Goal: Information Seeking & Learning: Learn about a topic

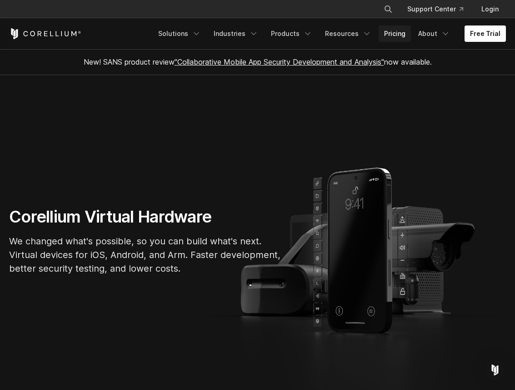
click at [396, 36] on link "Pricing" at bounding box center [395, 33] width 32 height 16
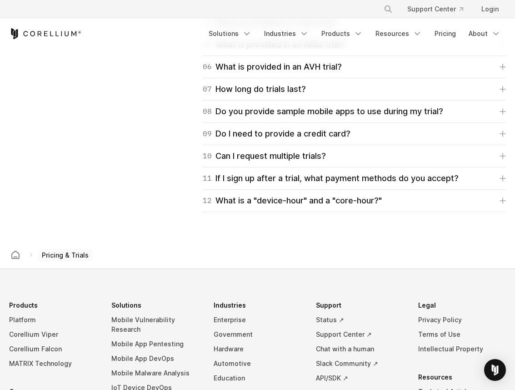
scroll to position [1402, 0]
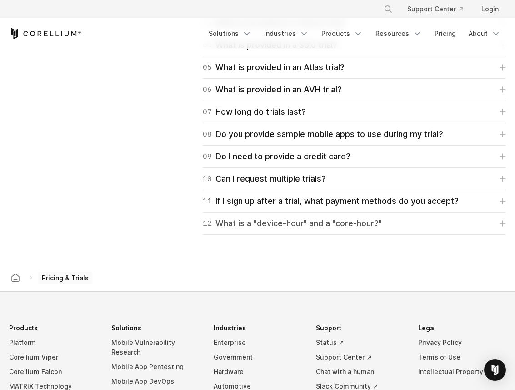
click at [271, 222] on div "12 What is a "device-hour" and a "core-hour?"" at bounding box center [292, 223] width 179 height 13
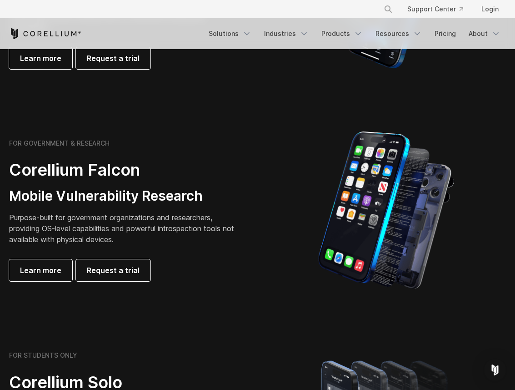
scroll to position [326, 0]
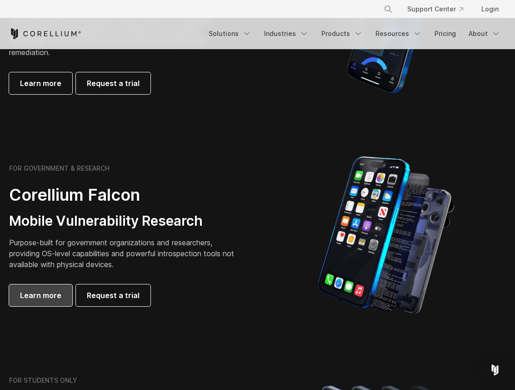
click at [46, 292] on span "Learn more" at bounding box center [40, 295] width 41 height 11
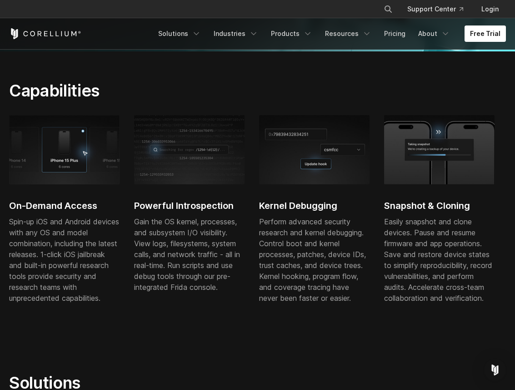
scroll to position [289, 0]
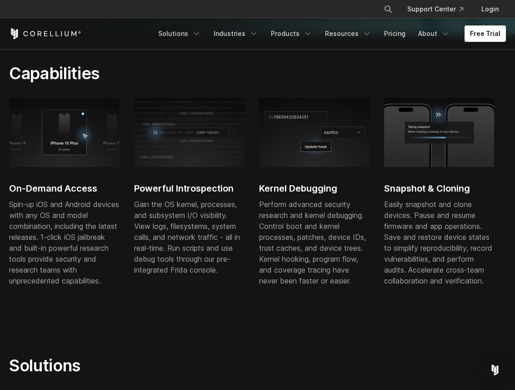
click at [154, 187] on h2 "Powerful Introspection" at bounding box center [189, 188] width 110 height 14
drag, startPoint x: 154, startPoint y: 187, endPoint x: 209, endPoint y: 187, distance: 55.0
click at [210, 187] on h2 "Powerful Introspection" at bounding box center [189, 188] width 110 height 14
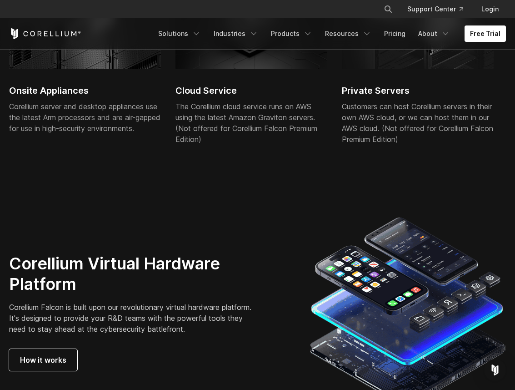
scroll to position [2519, 0]
